Goal: Transaction & Acquisition: Obtain resource

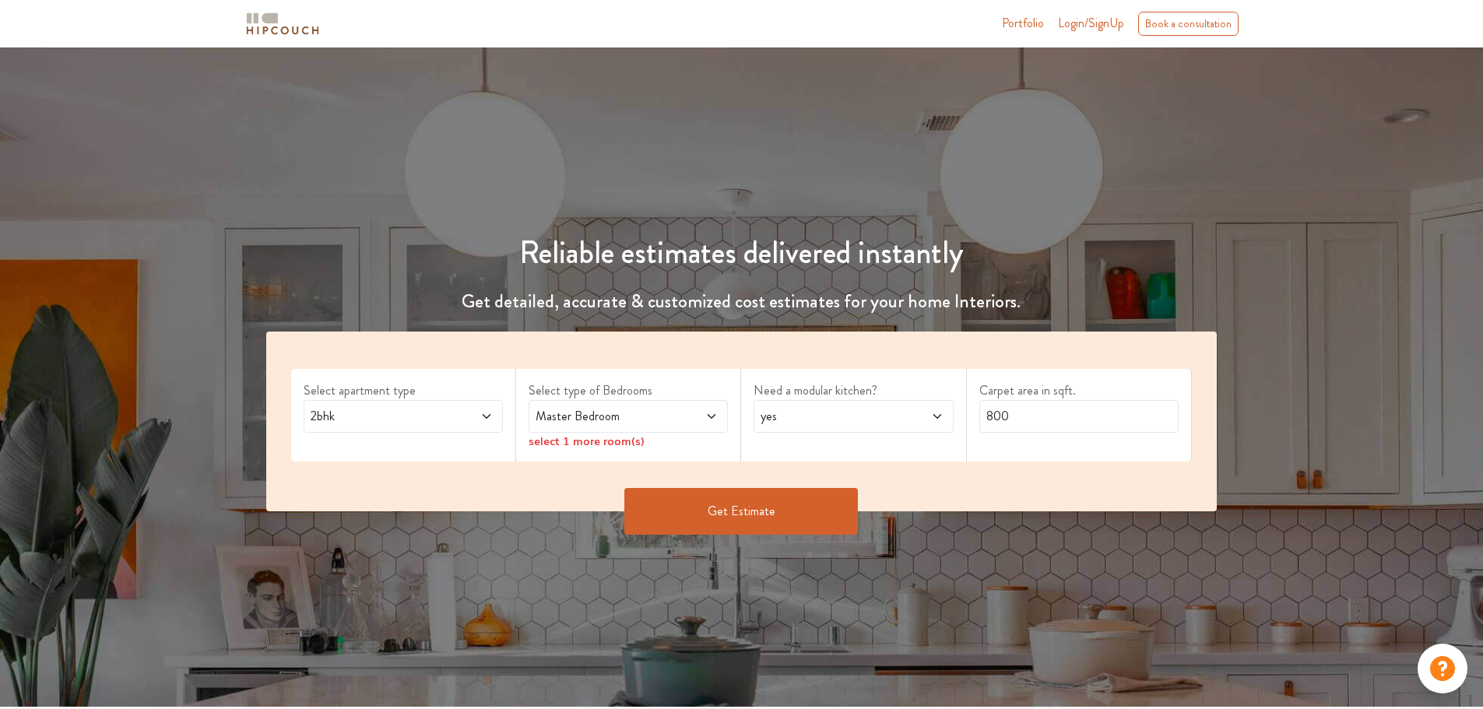
click at [488, 418] on icon at bounding box center [486, 416] width 12 height 12
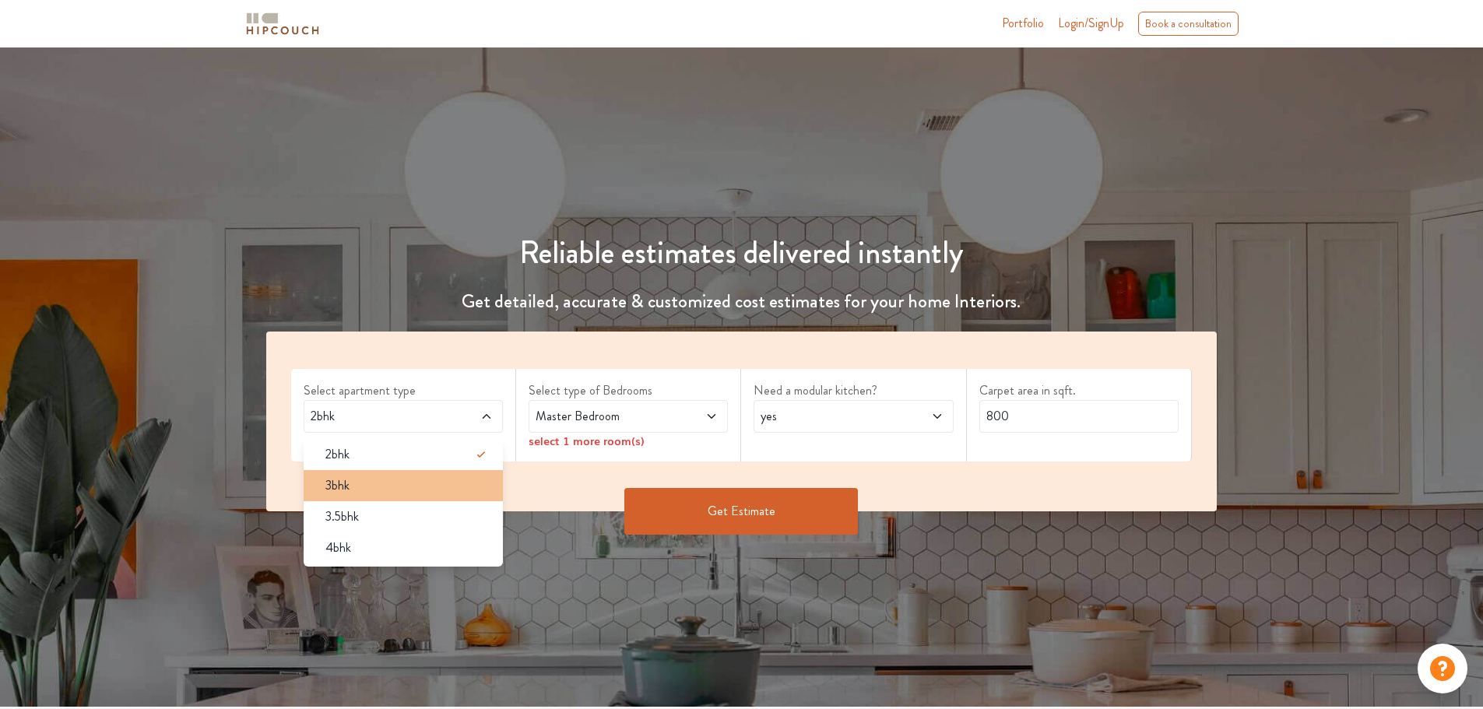
click at [424, 486] on div "3bhk" at bounding box center [408, 485] width 190 height 19
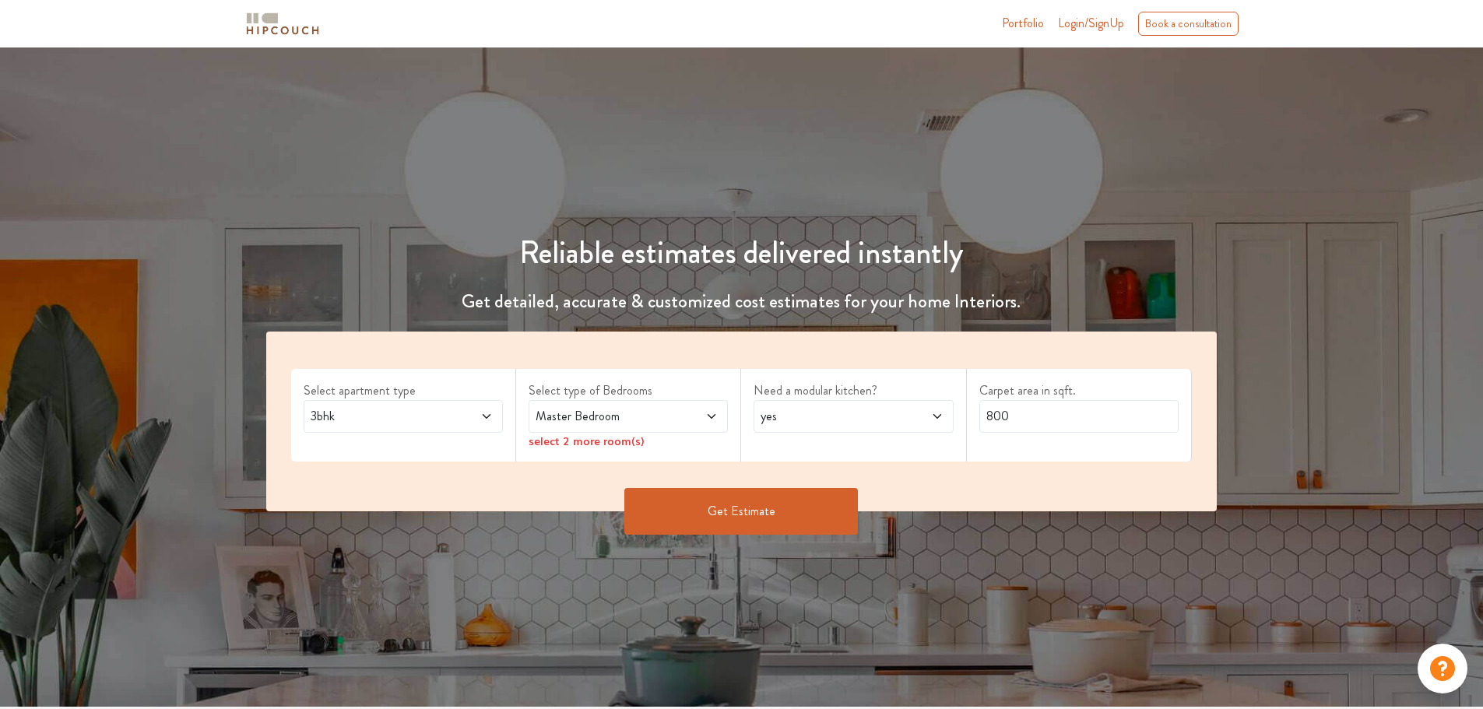
click at [673, 423] on span at bounding box center [695, 416] width 47 height 19
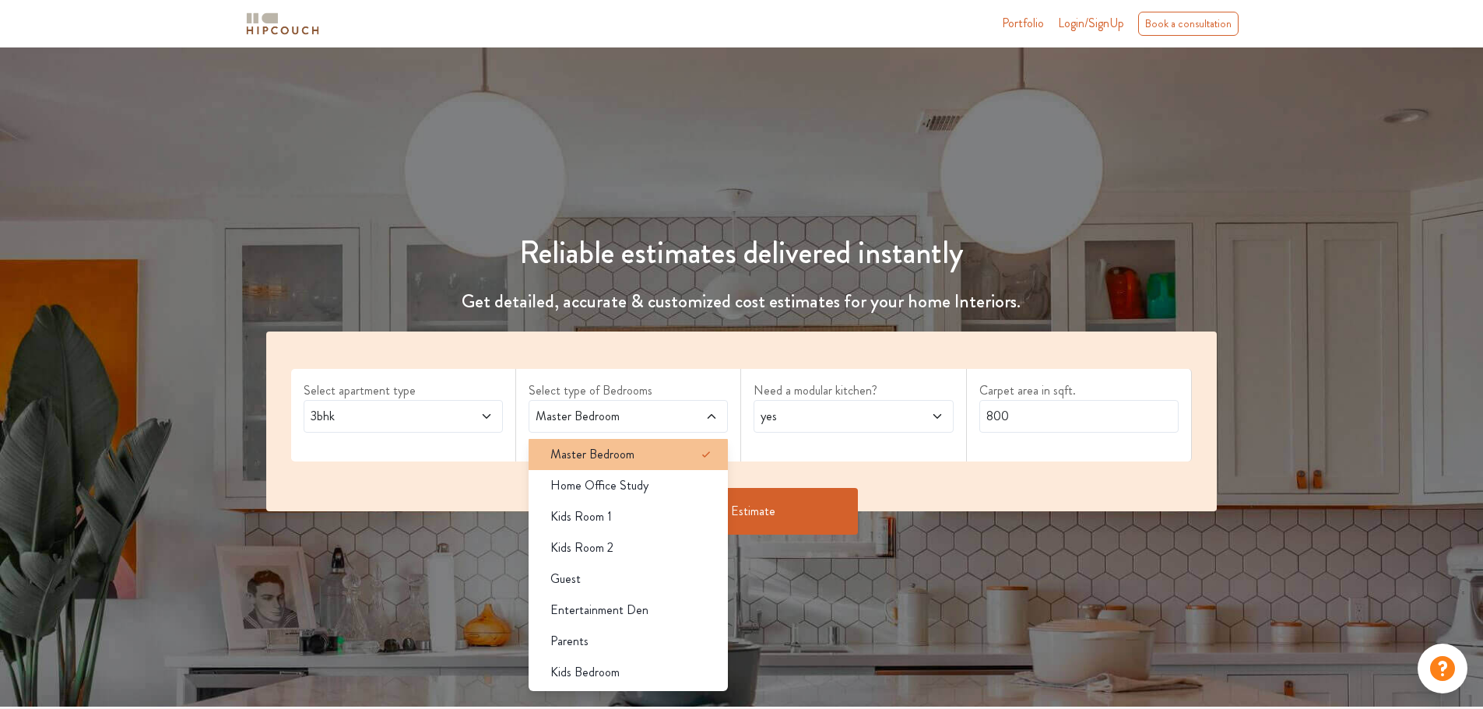
click at [670, 455] on div "Master Bedroom" at bounding box center [633, 454] width 190 height 19
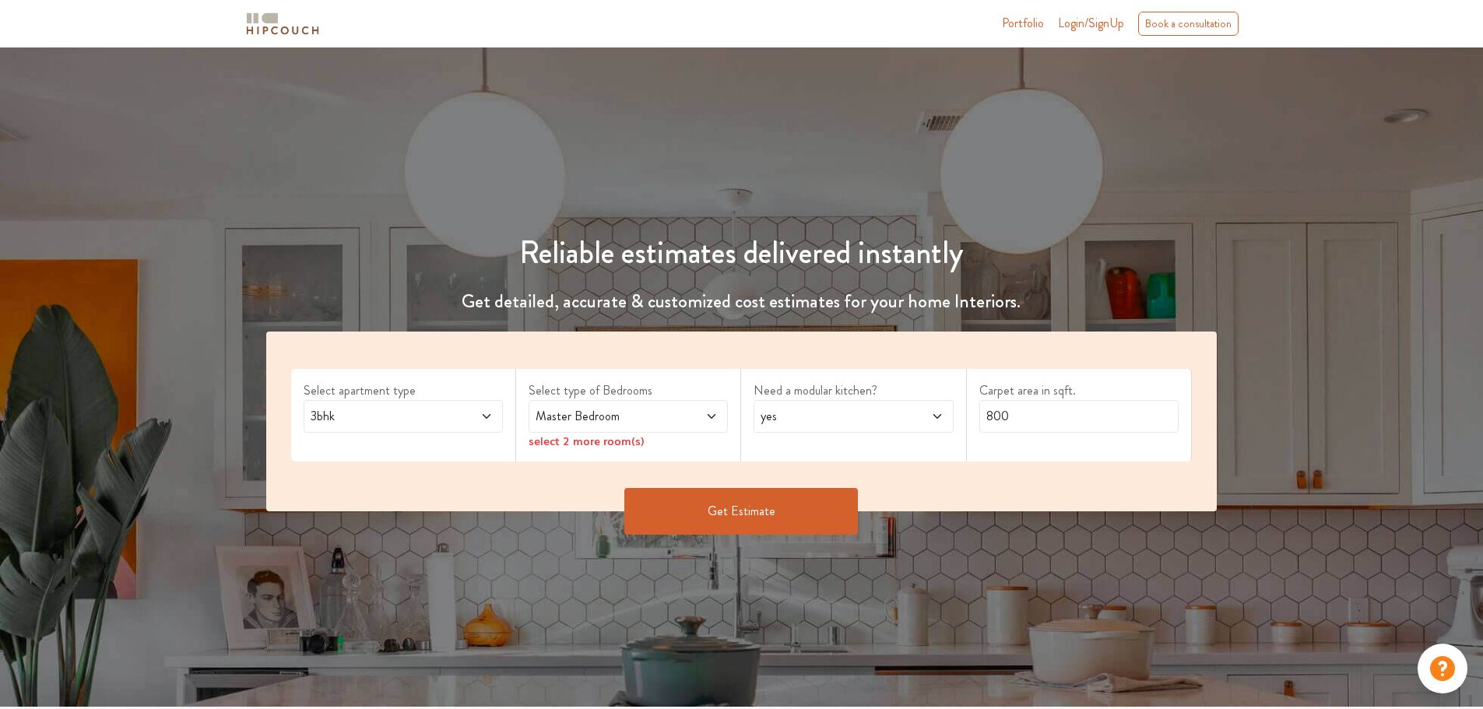
click at [816, 417] on span "yes" at bounding box center [827, 416] width 139 height 19
click at [1036, 419] on input "800" at bounding box center [1078, 416] width 199 height 33
type input "8"
type input "1160"
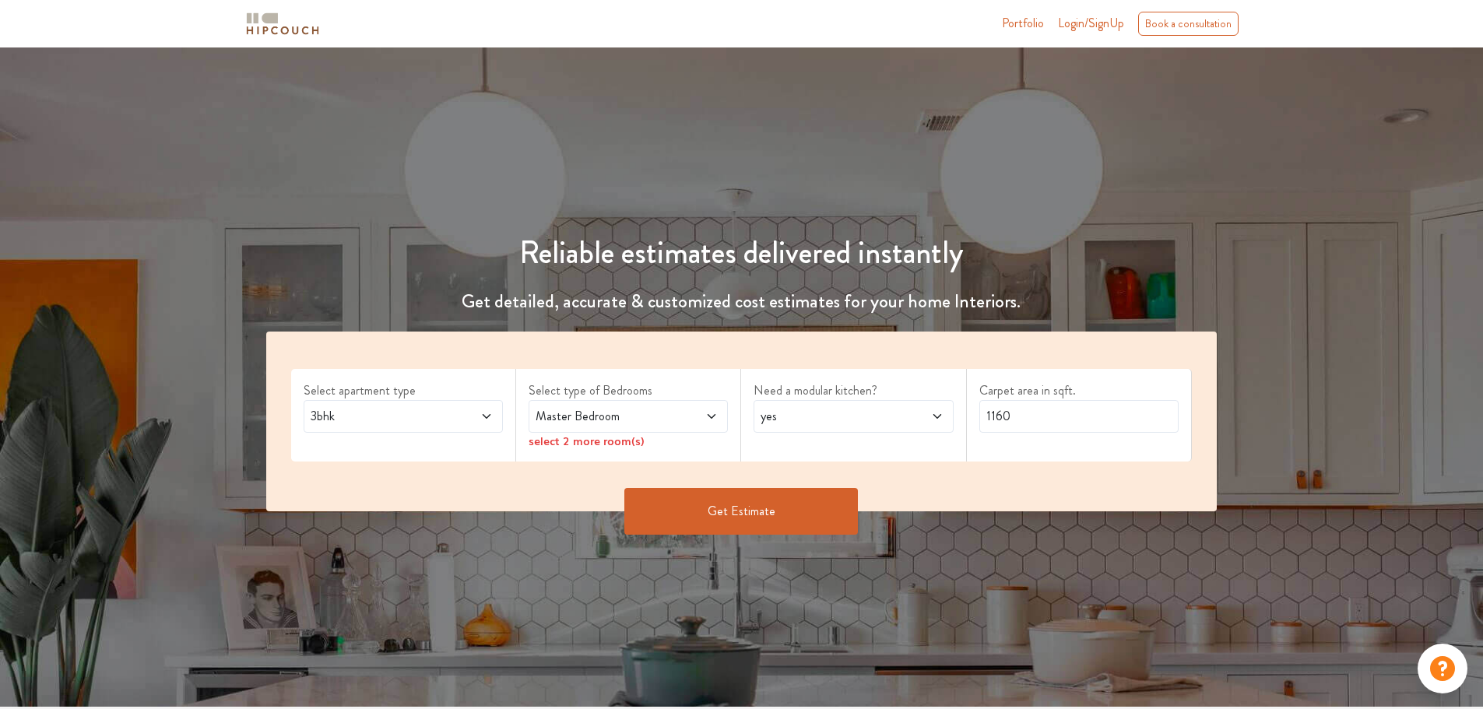
click at [667, 419] on span "Master Bedroom" at bounding box center [602, 416] width 139 height 19
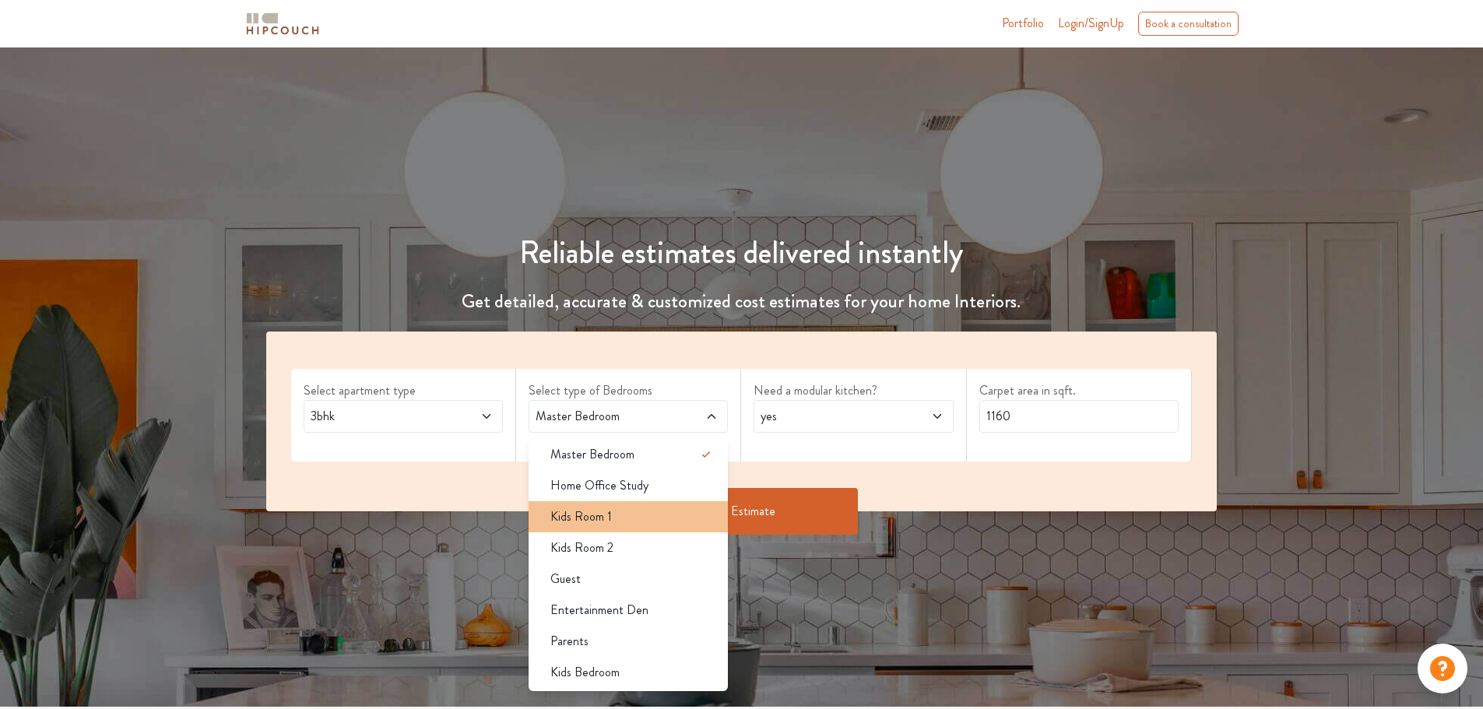
click at [645, 516] on div "Kids Room 1" at bounding box center [633, 517] width 190 height 19
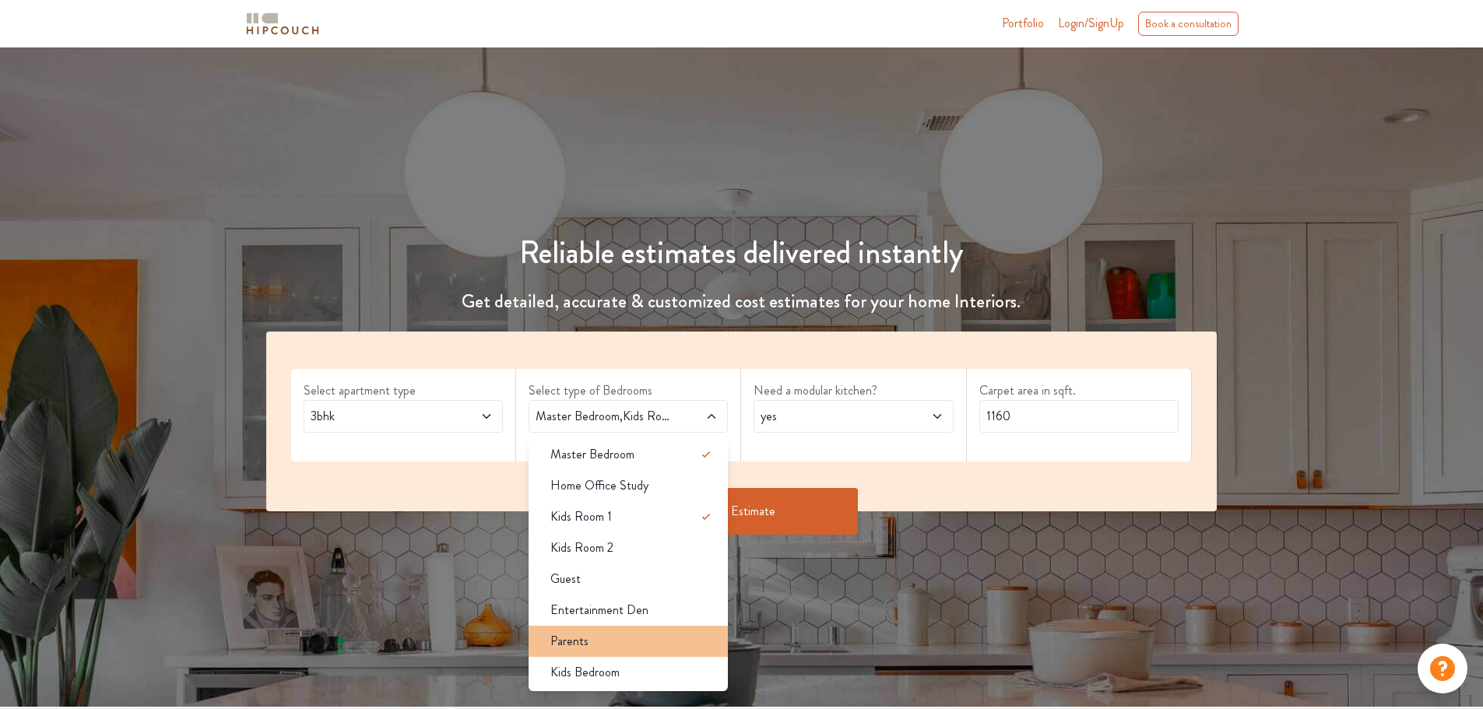
click at [623, 643] on div "Parents" at bounding box center [633, 641] width 190 height 19
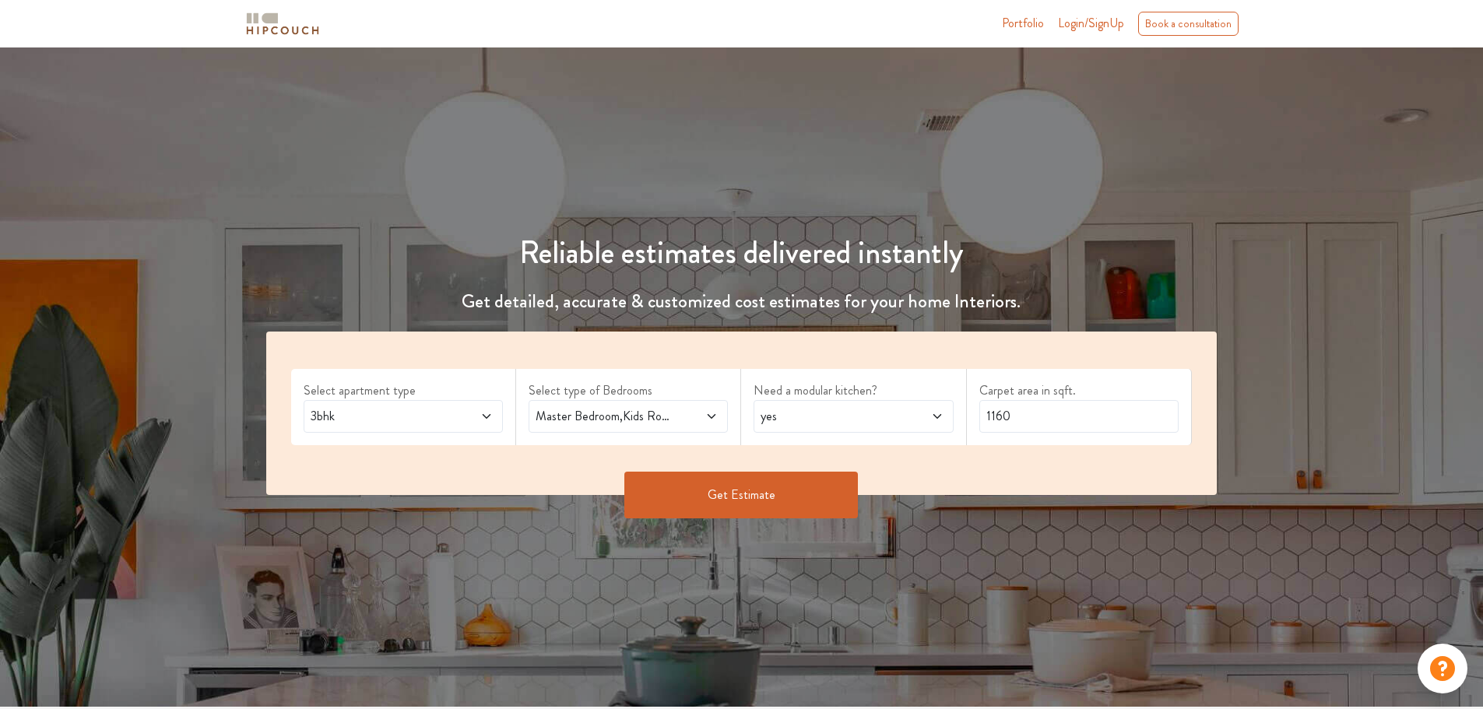
click at [737, 499] on button "Get Estimate" at bounding box center [741, 495] width 234 height 47
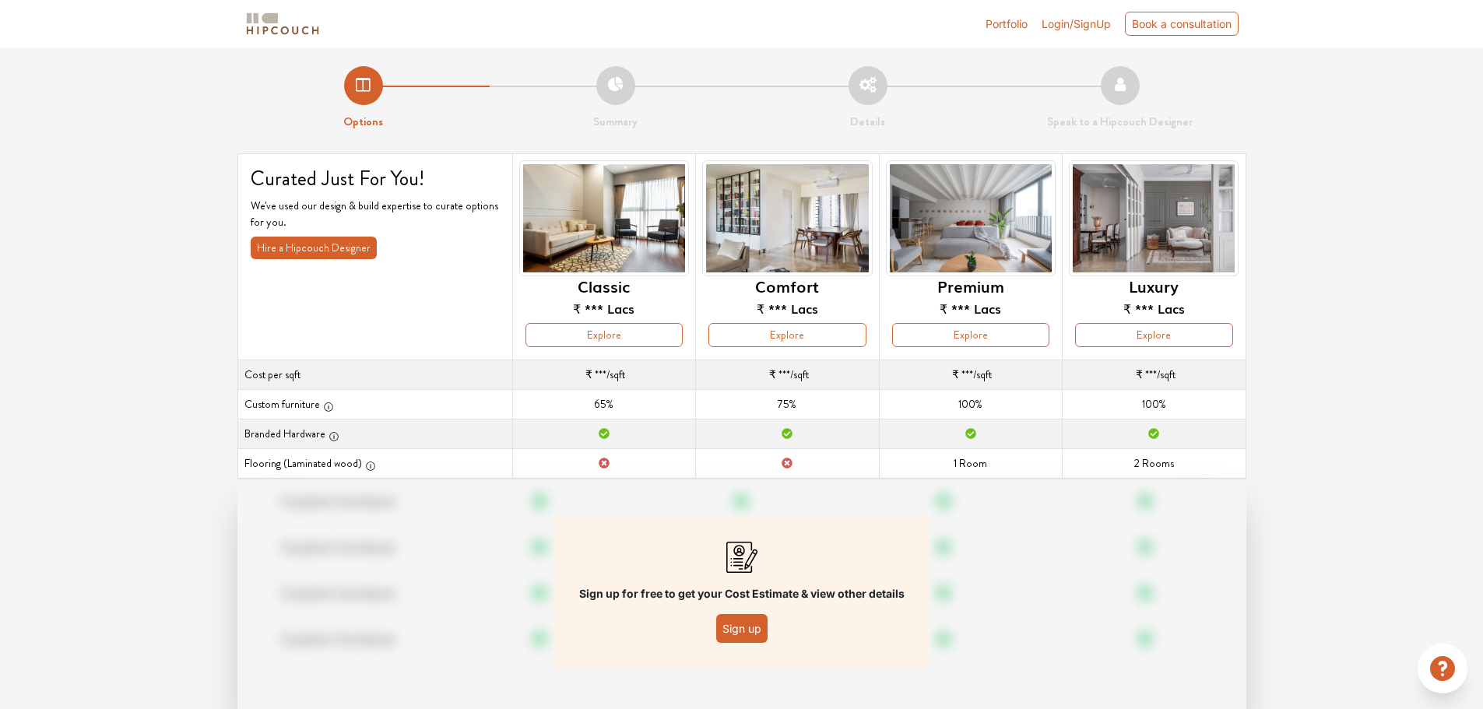
click at [758, 630] on button "Sign up" at bounding box center [741, 628] width 51 height 29
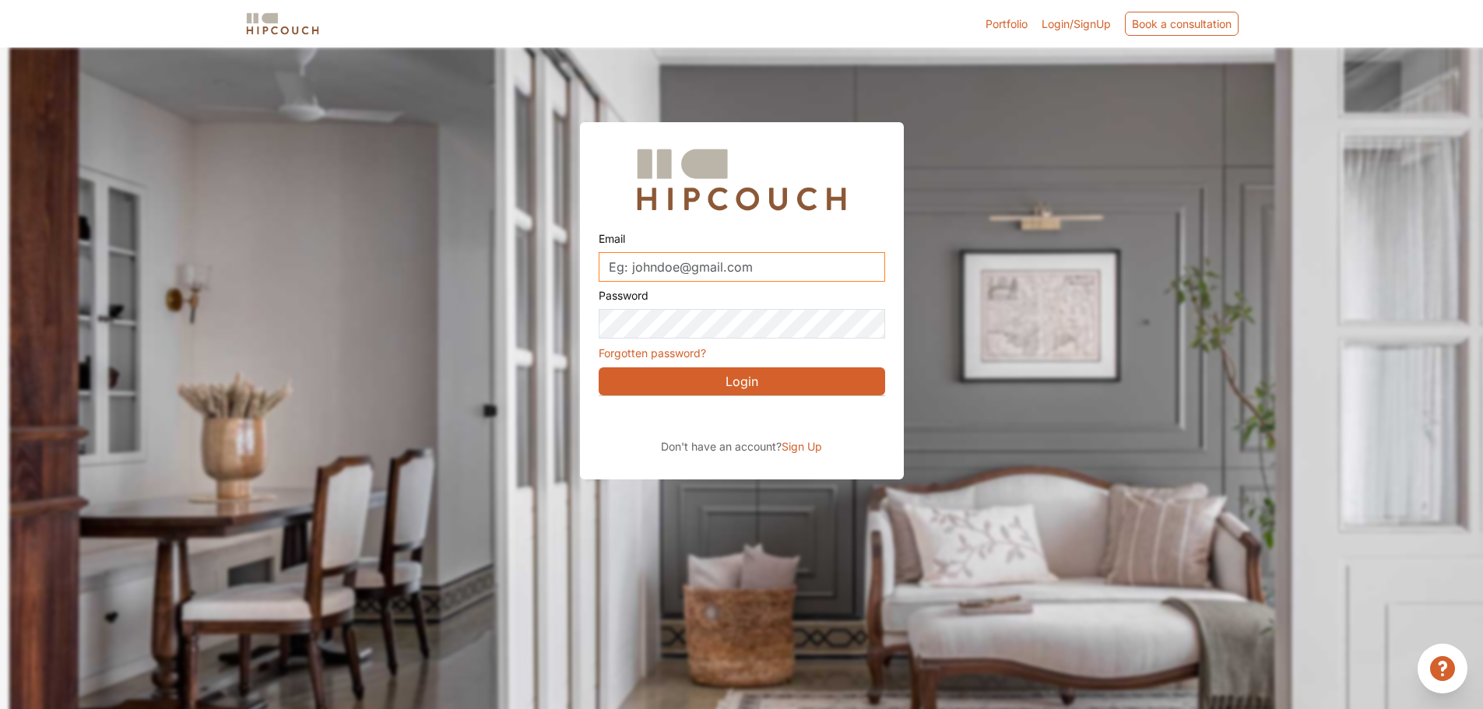
click at [768, 264] on input "Email" at bounding box center [742, 267] width 287 height 30
type input "[PERSON_NAME][EMAIL_ADDRESS][DOMAIN_NAME]"
click at [754, 377] on button "Login" at bounding box center [742, 381] width 287 height 28
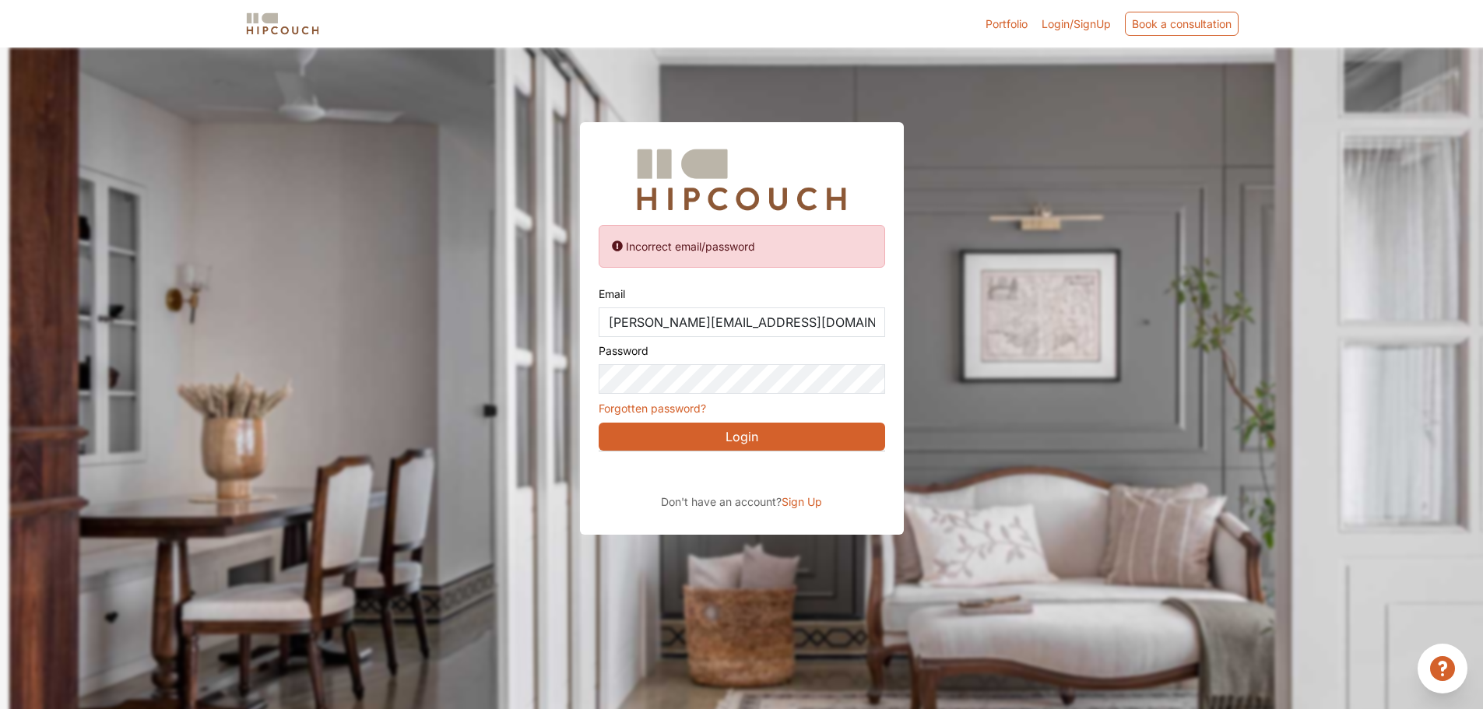
click at [798, 505] on span "Sign Up" at bounding box center [802, 501] width 40 height 13
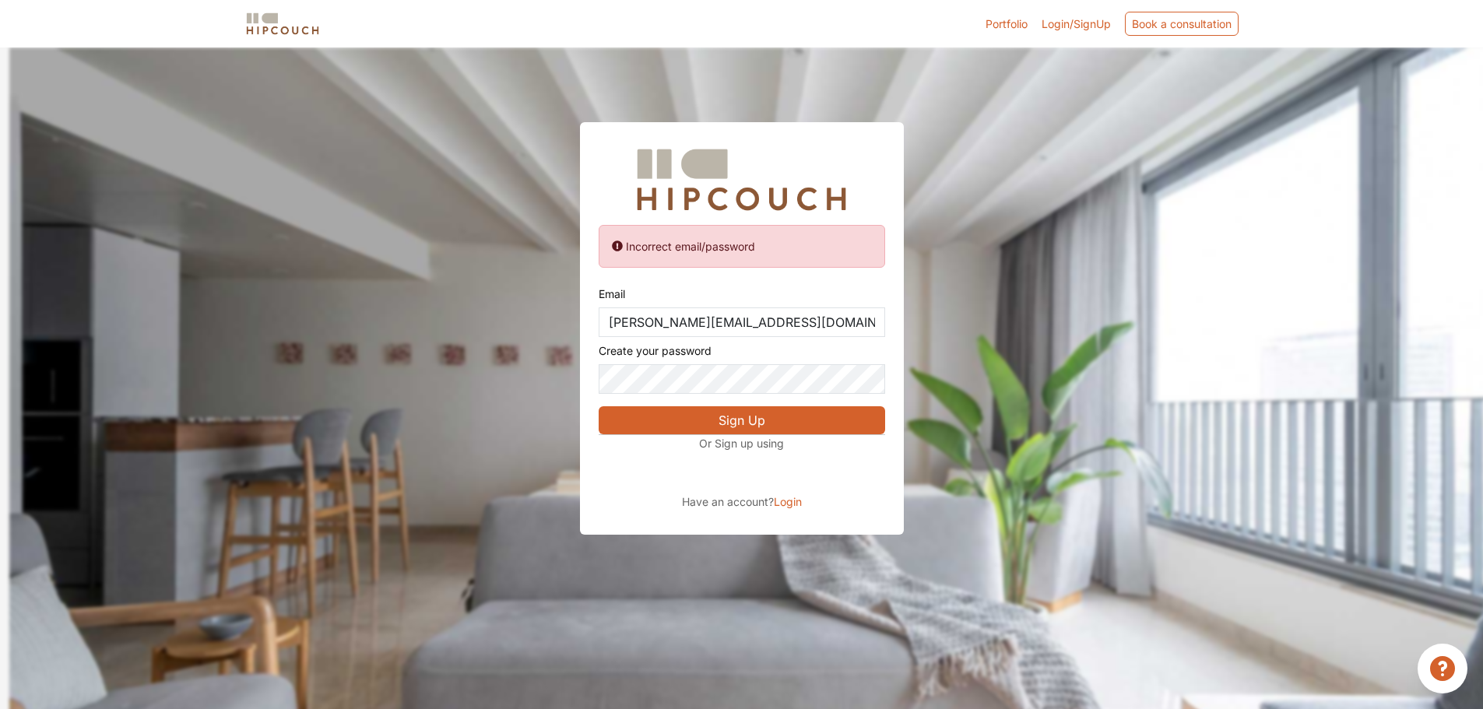
click at [744, 420] on button "Sign Up" at bounding box center [742, 420] width 287 height 28
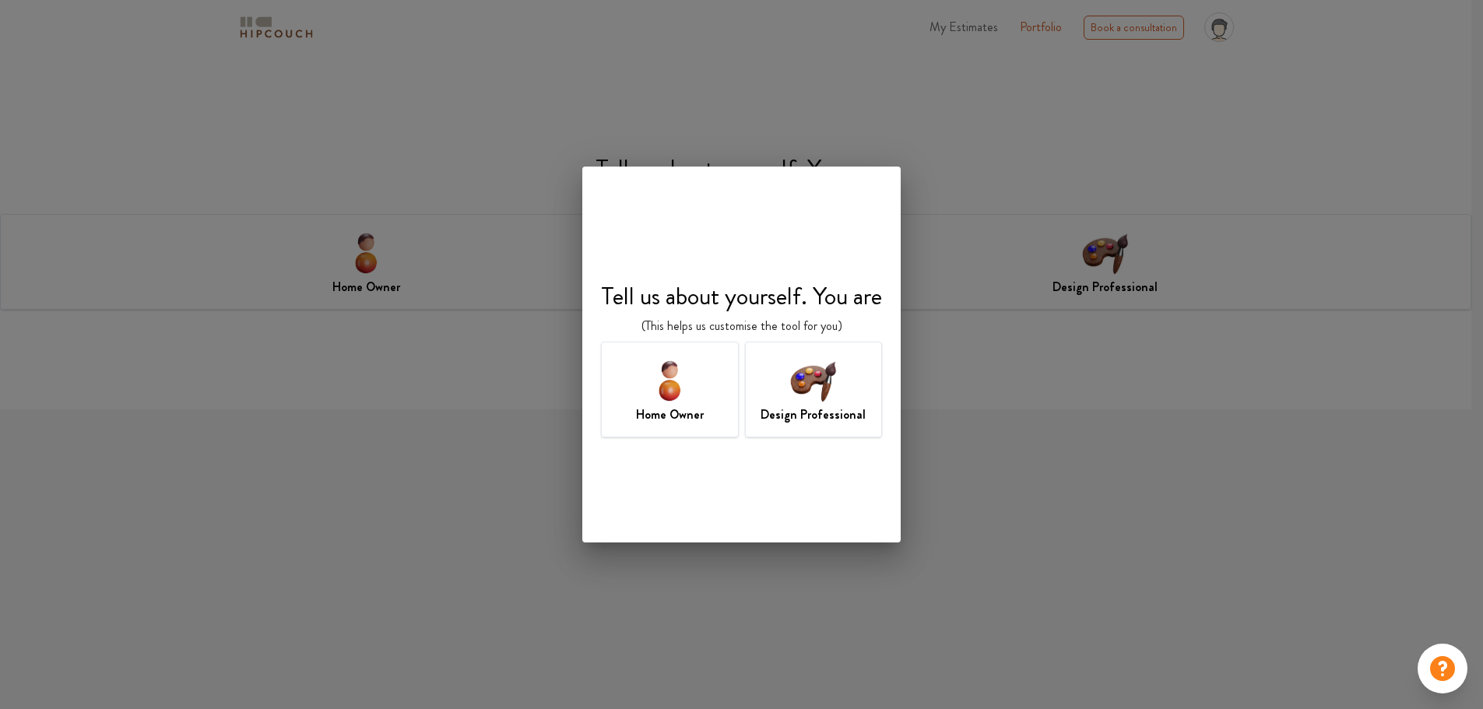
click at [677, 399] on img at bounding box center [670, 380] width 51 height 51
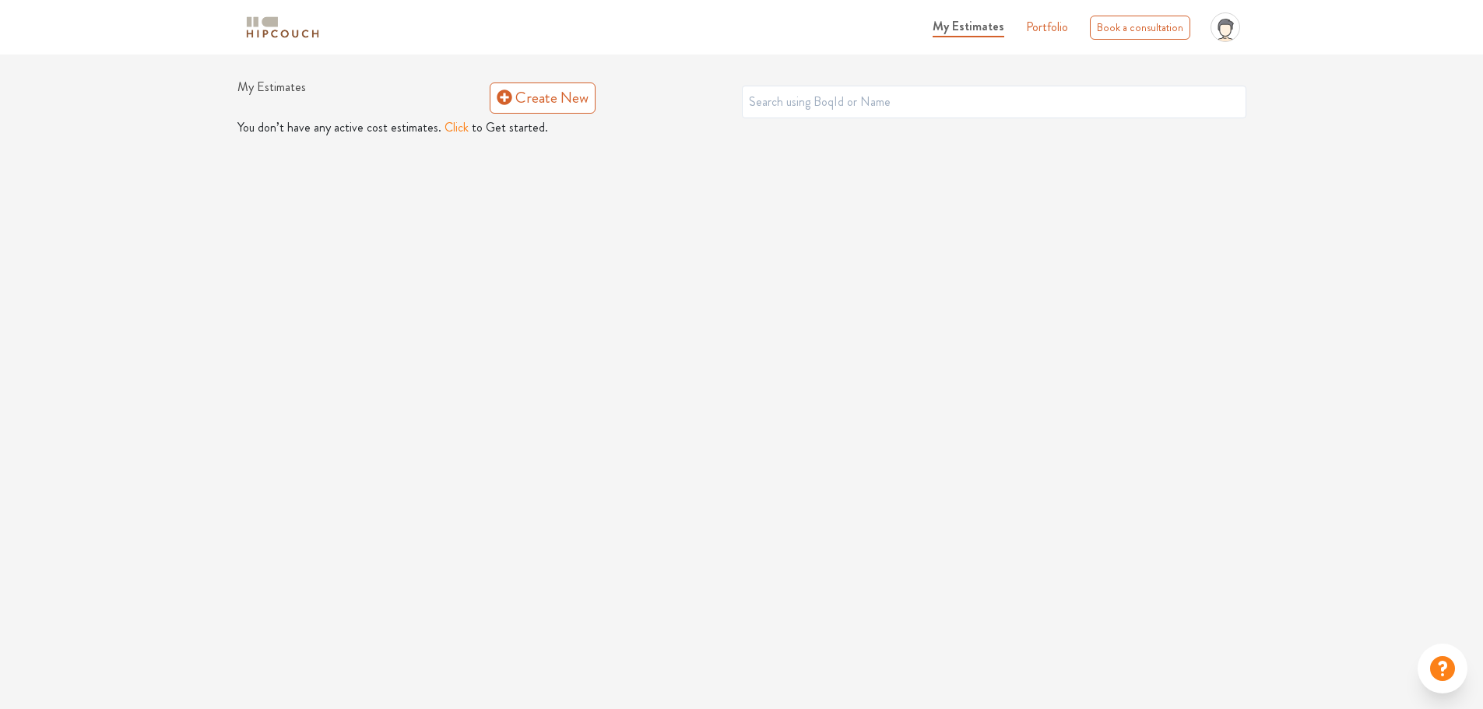
click at [445, 125] on button "Click" at bounding box center [457, 127] width 24 height 19
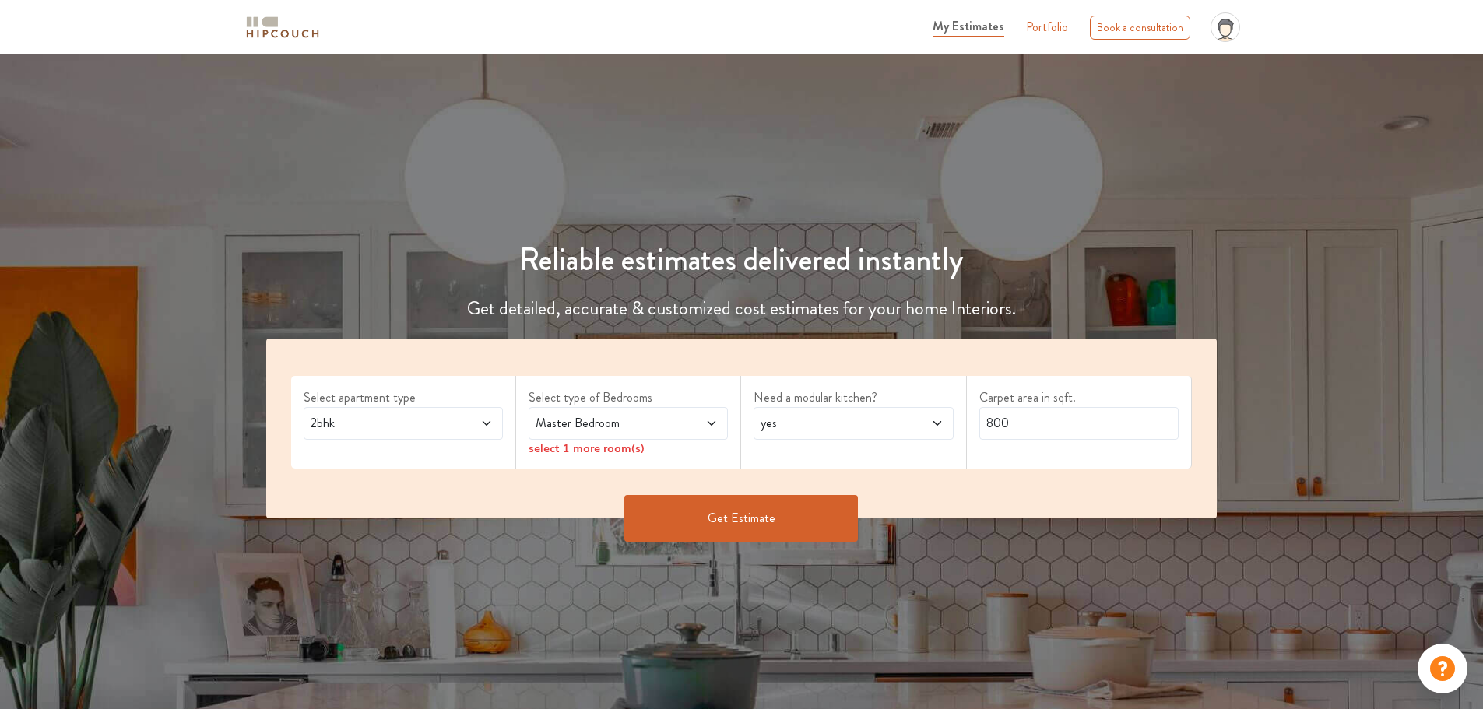
click at [487, 426] on icon at bounding box center [486, 423] width 12 height 12
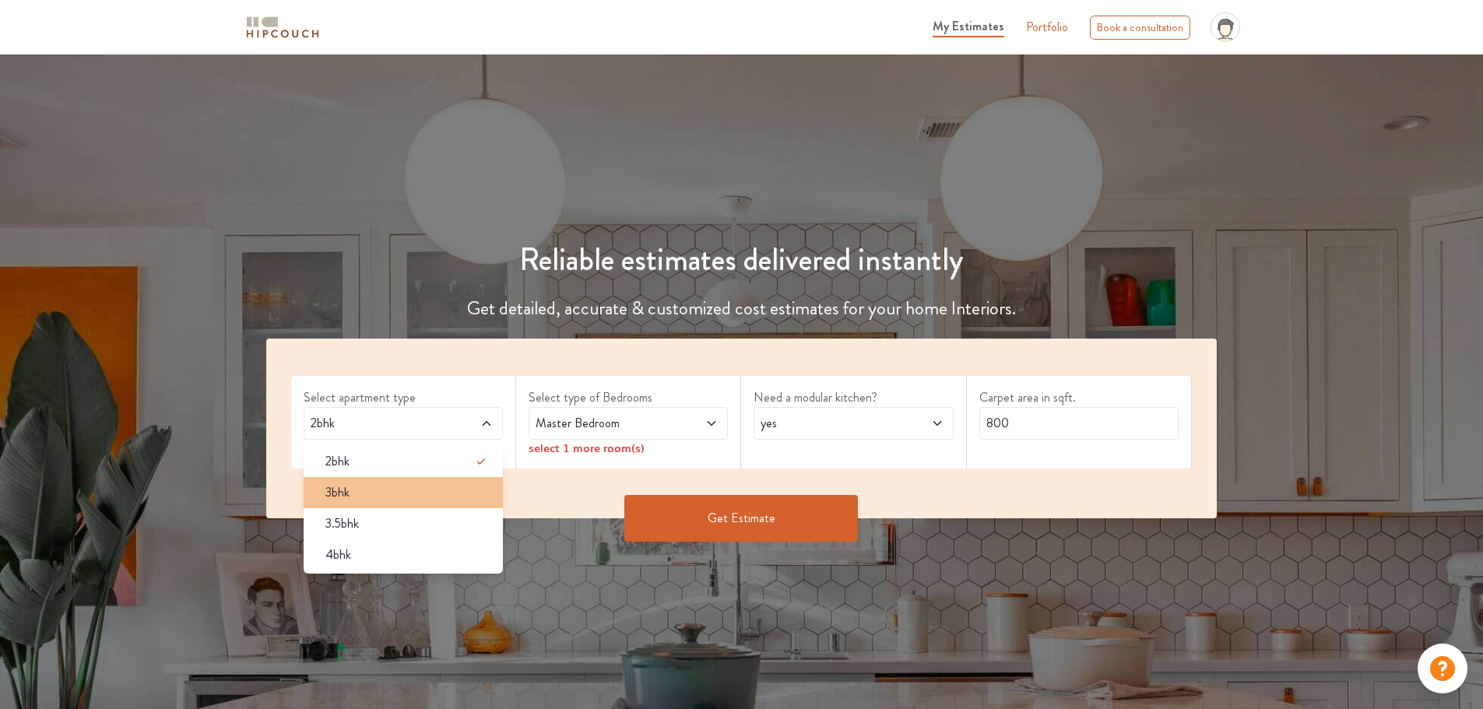
click at [422, 487] on div "3bhk" at bounding box center [408, 492] width 190 height 19
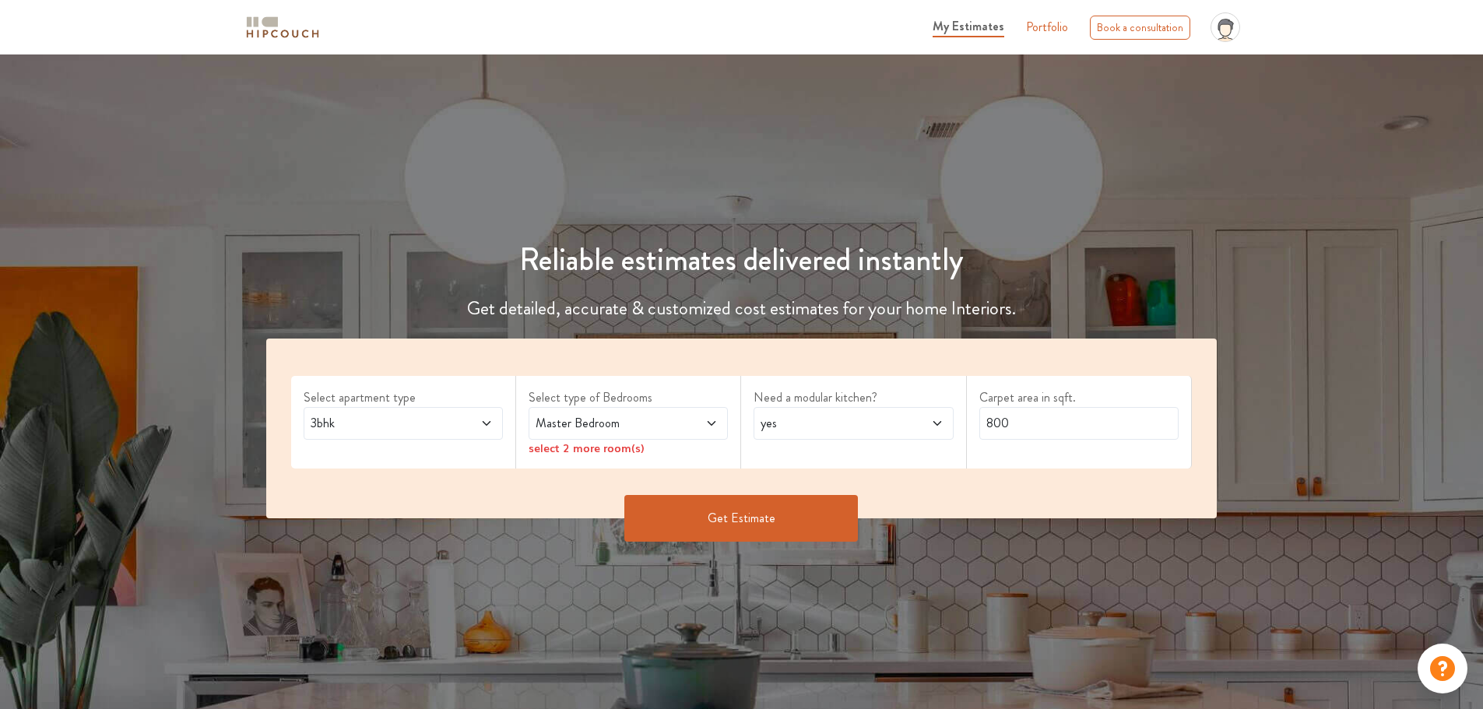
click at [672, 427] on span at bounding box center [695, 423] width 47 height 19
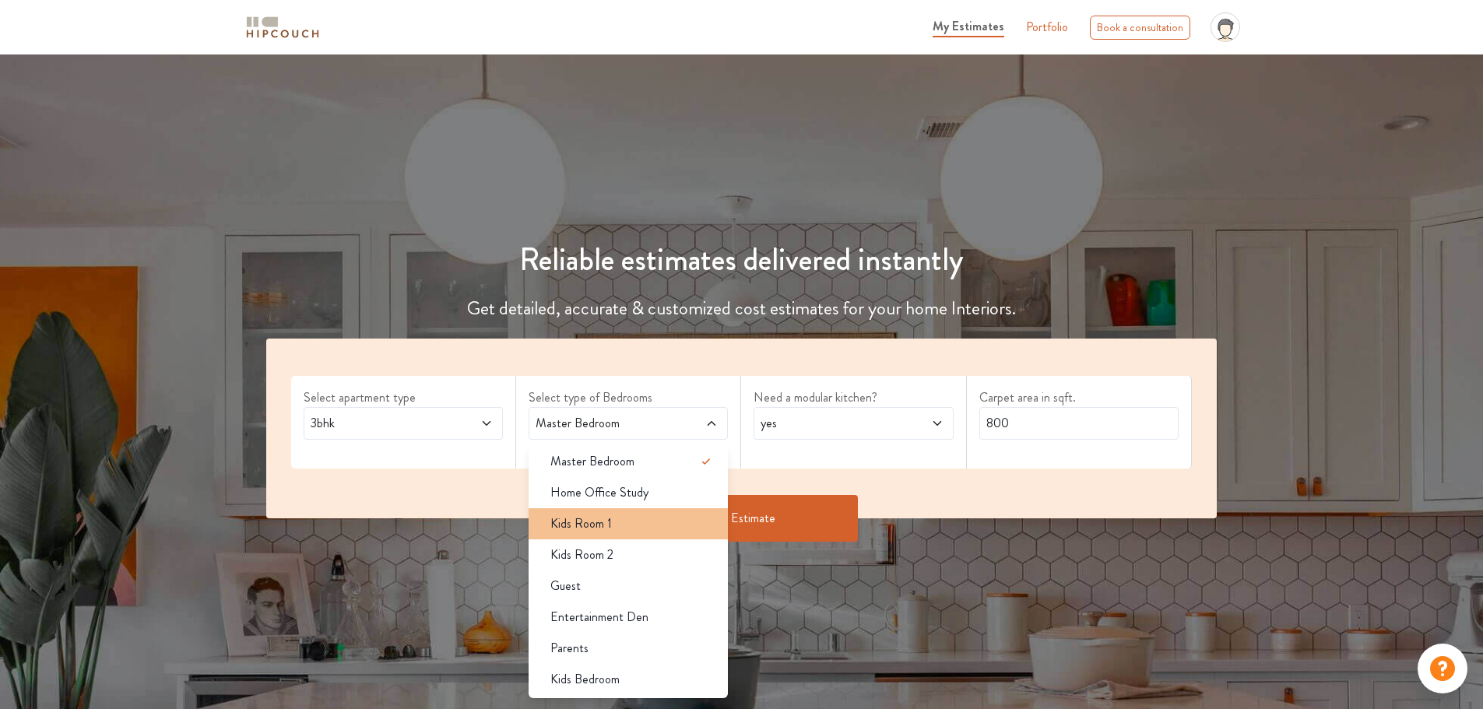
click at [644, 525] on div "Kids Room 1" at bounding box center [633, 524] width 190 height 19
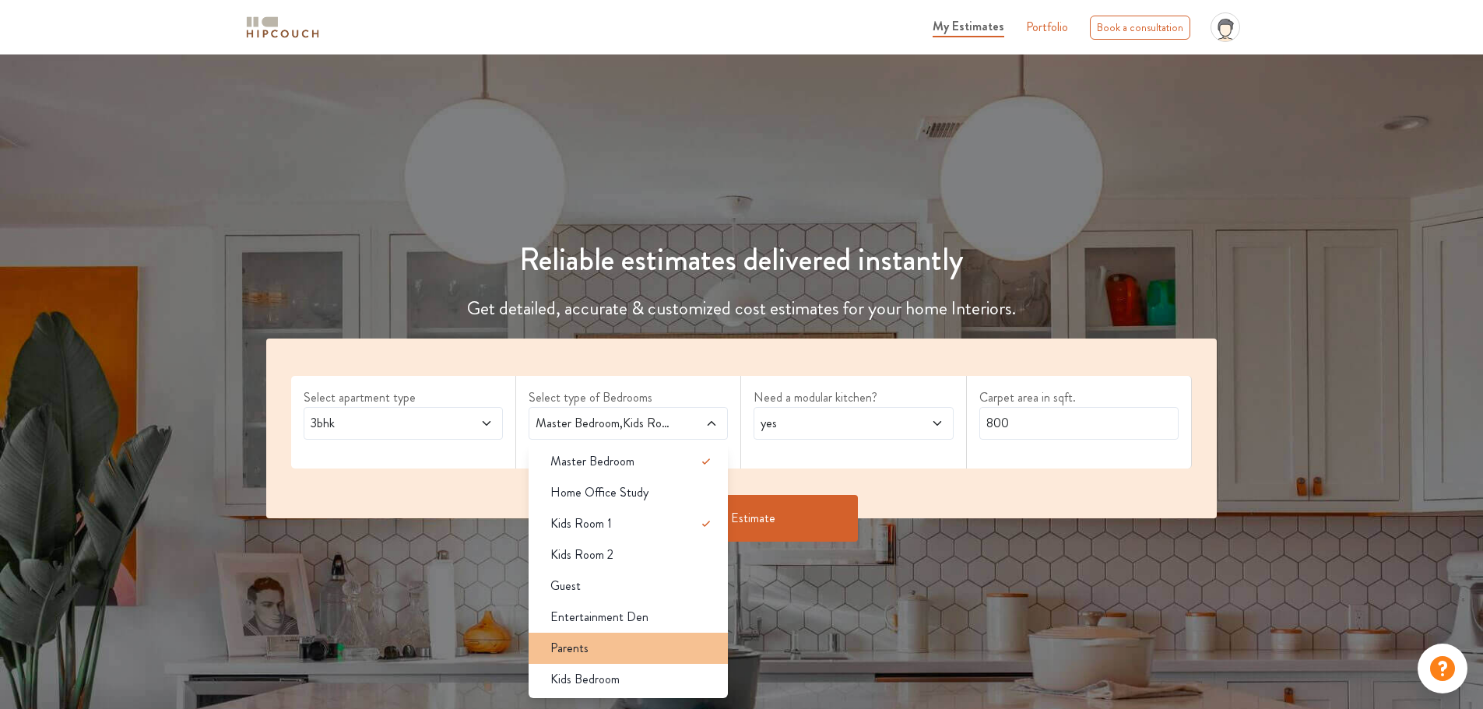
click at [632, 648] on div "Parents" at bounding box center [633, 648] width 190 height 19
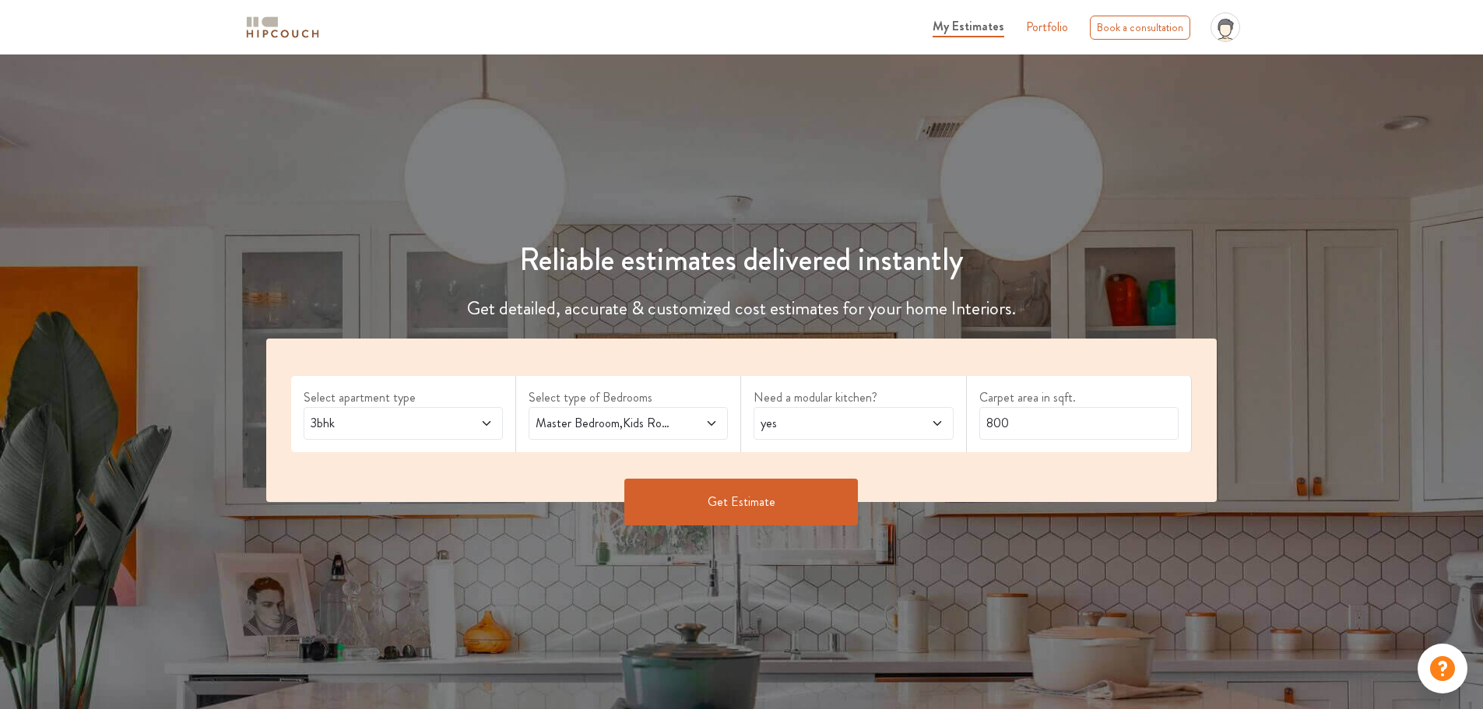
click at [902, 423] on span at bounding box center [920, 423] width 47 height 19
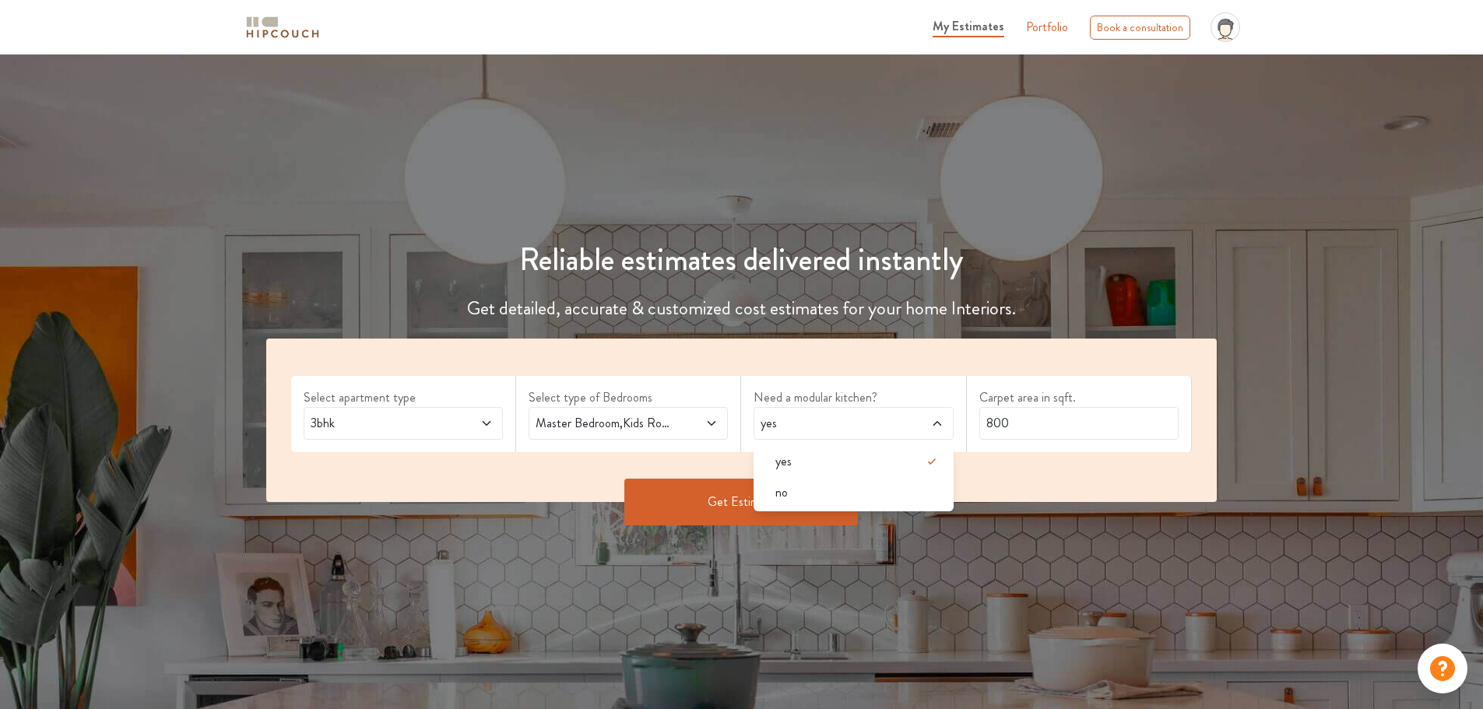
click at [899, 433] on div "yes" at bounding box center [853, 423] width 199 height 33
click at [1054, 423] on input "800" at bounding box center [1078, 423] width 199 height 33
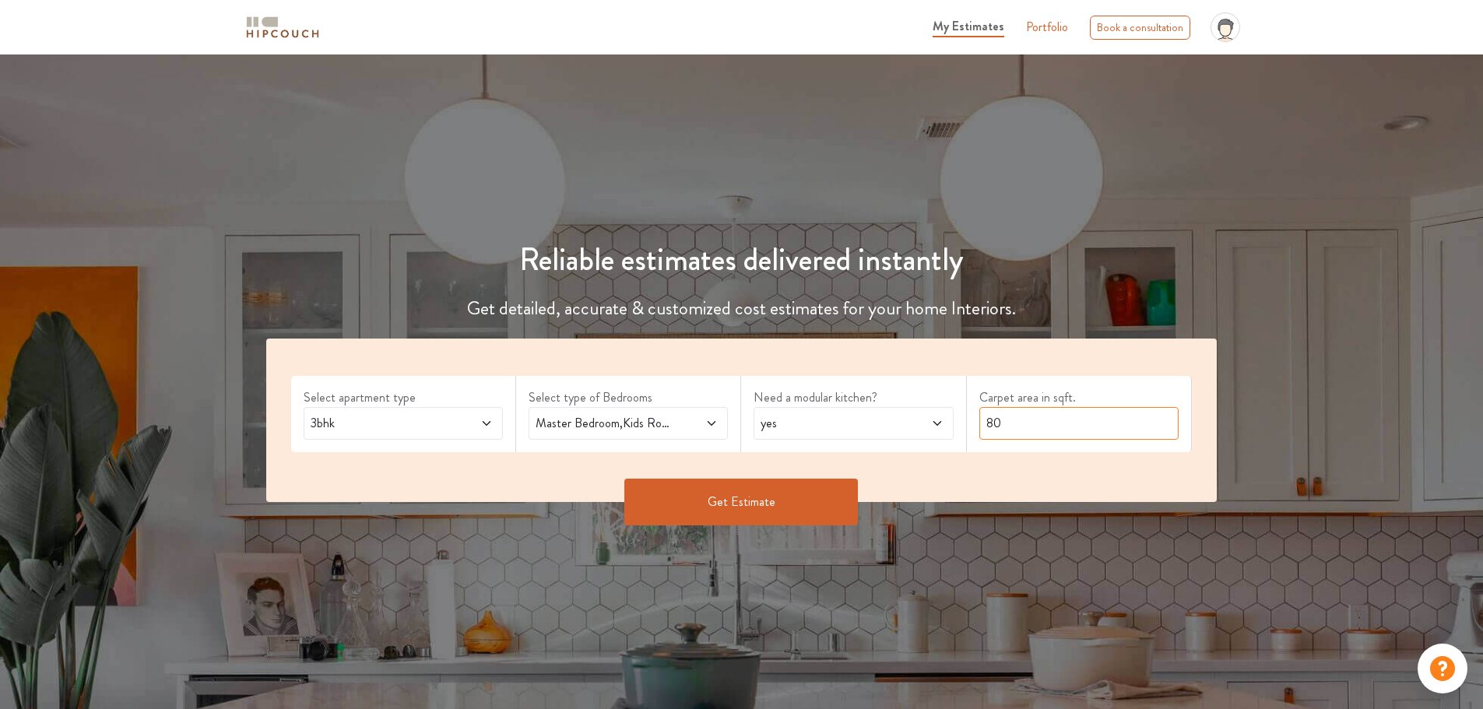
type input "8"
type input "1160"
click at [747, 503] on button "Get Estimate" at bounding box center [741, 502] width 234 height 47
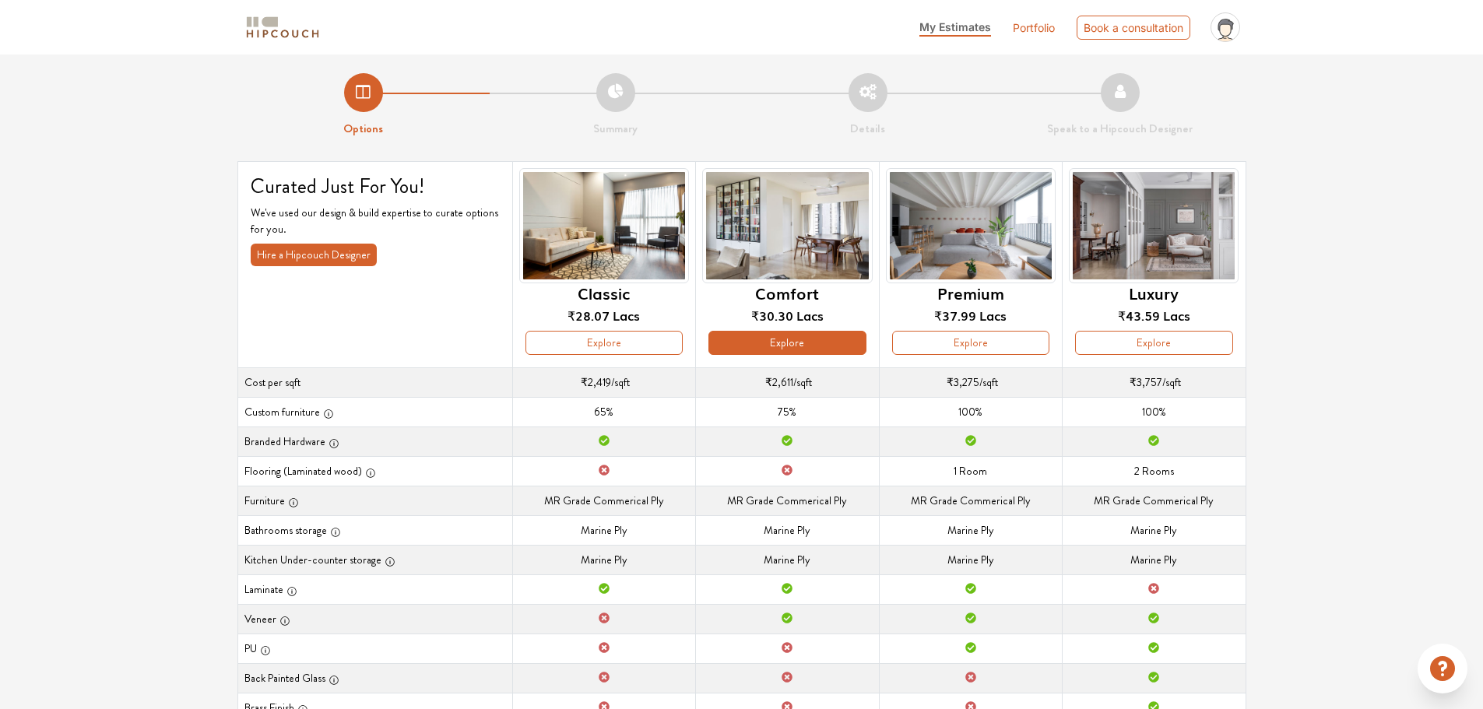
click at [795, 348] on button "Explore" at bounding box center [786, 343] width 157 height 24
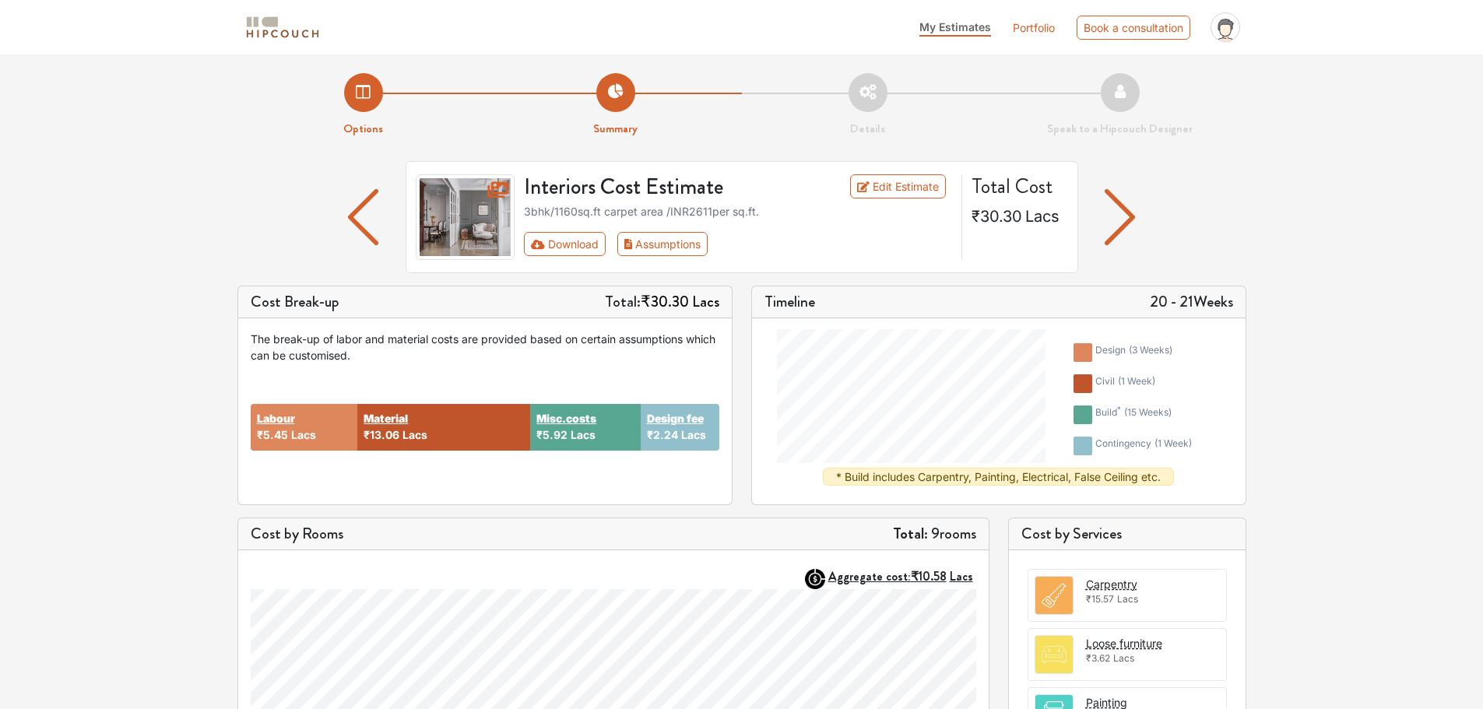
click at [1127, 213] on img "button" at bounding box center [1120, 217] width 30 height 56
